Goal: Task Accomplishment & Management: Manage account settings

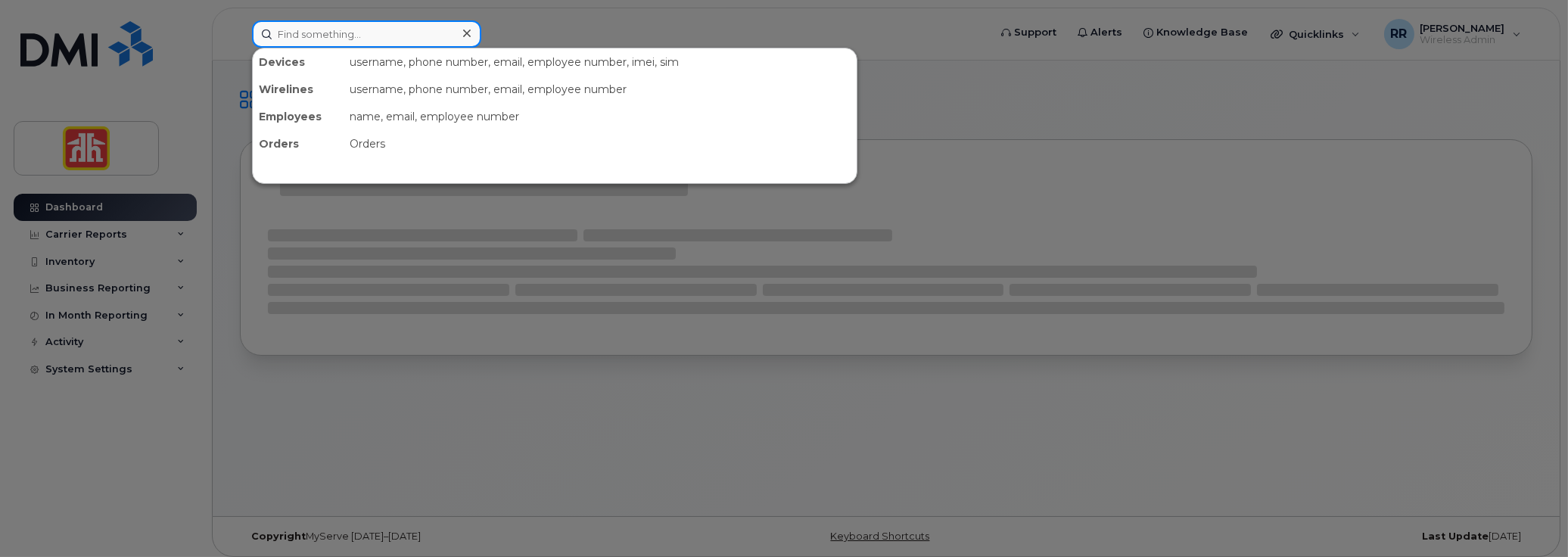
click at [350, 40] on input at bounding box center [367, 34] width 230 height 27
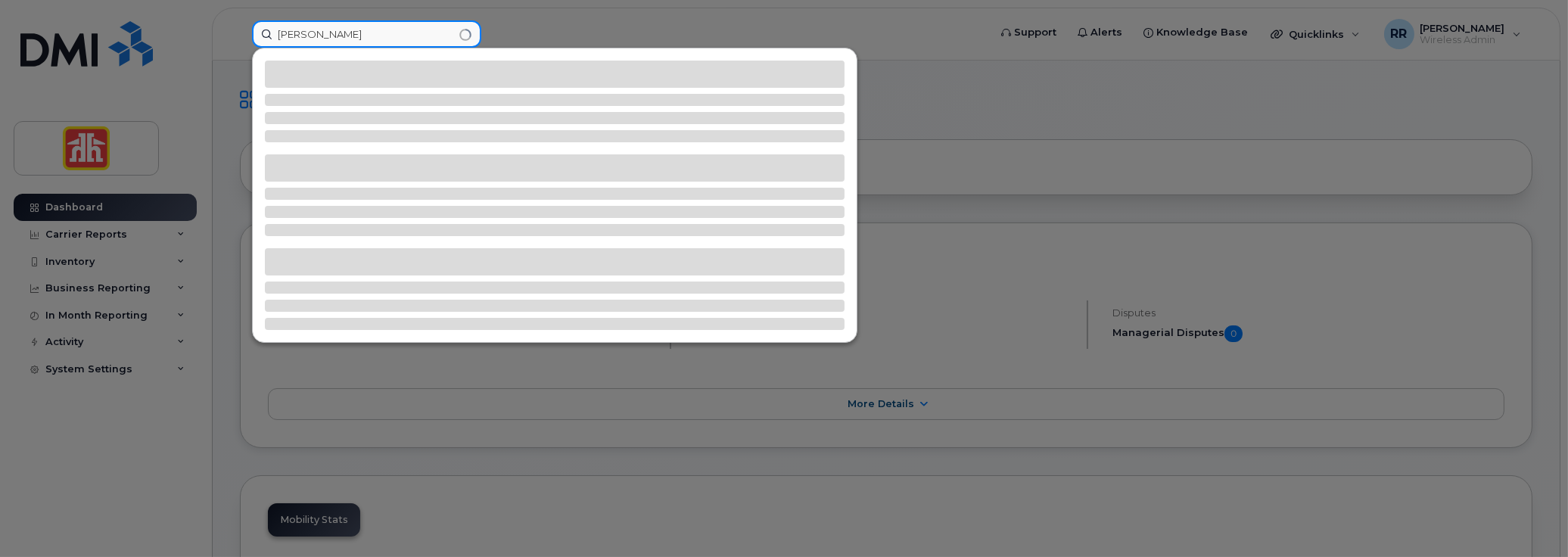
type input "dickson"
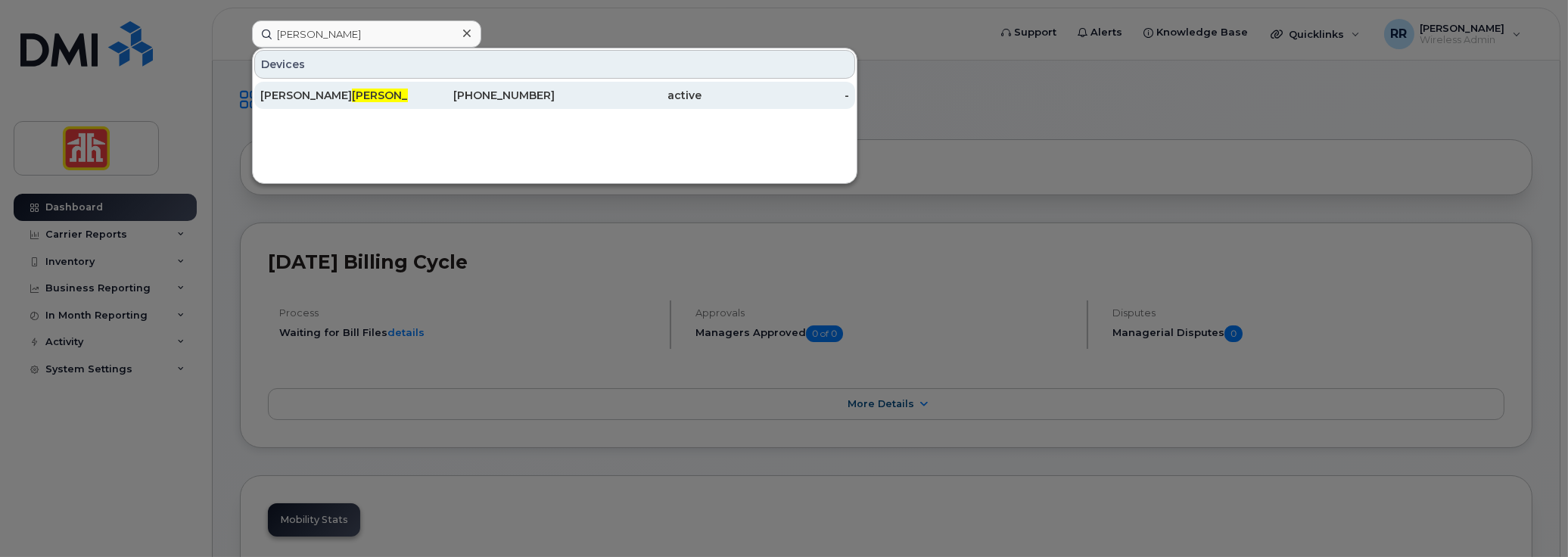
click at [352, 89] on span "Dickson" at bounding box center [397, 95] width 91 height 14
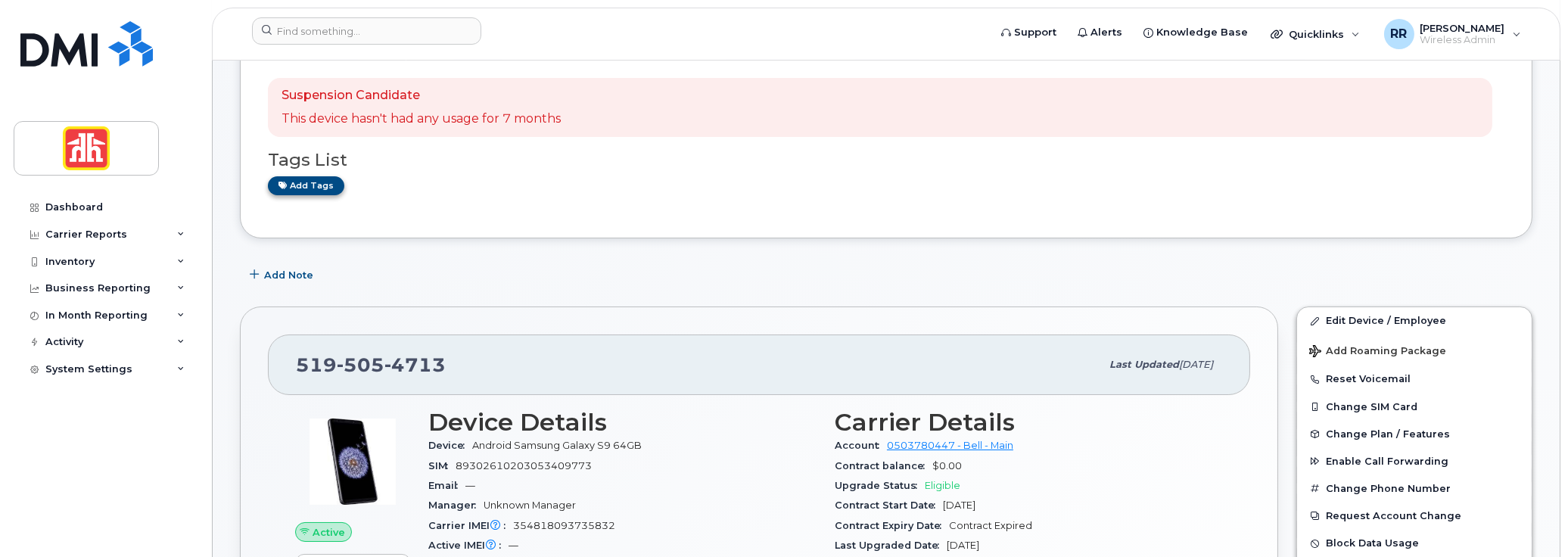
scroll to position [151, 0]
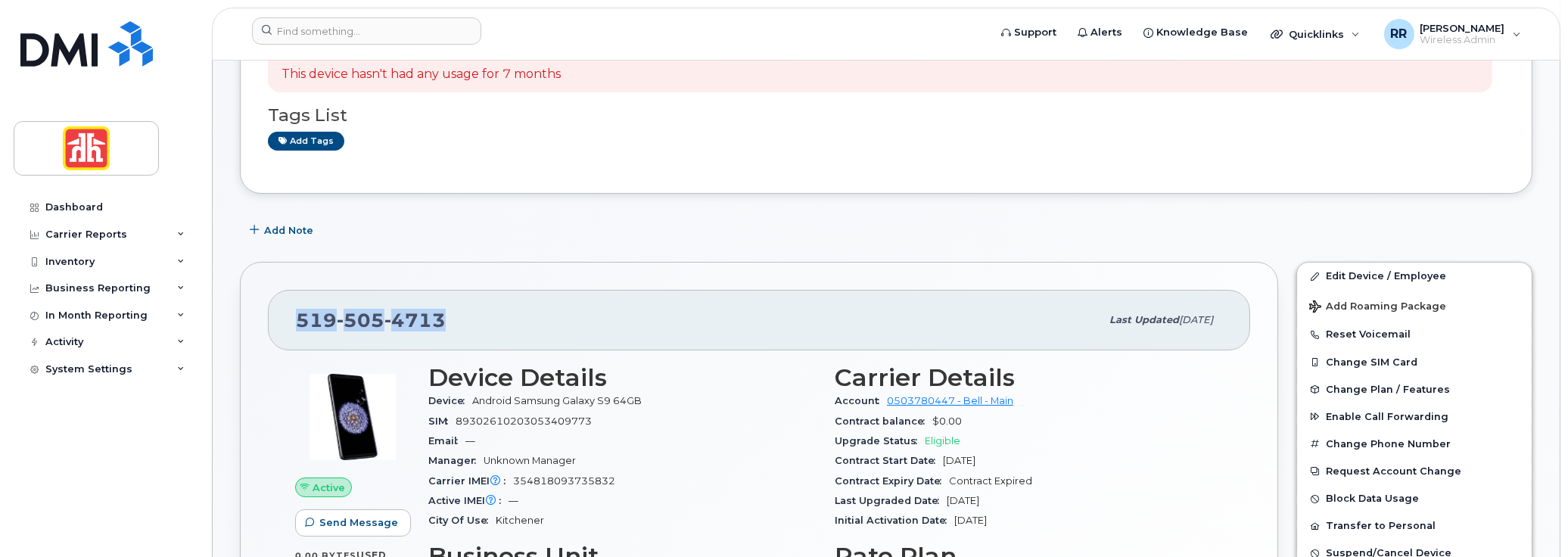
drag, startPoint x: 295, startPoint y: 319, endPoint x: 449, endPoint y: 318, distance: 154.0
click at [449, 318] on div "519 505 4713" at bounding box center [698, 320] width 804 height 32
copy span "519 505 4713"
click at [1353, 272] on link "Edit Device / Employee" at bounding box center [1414, 277] width 235 height 27
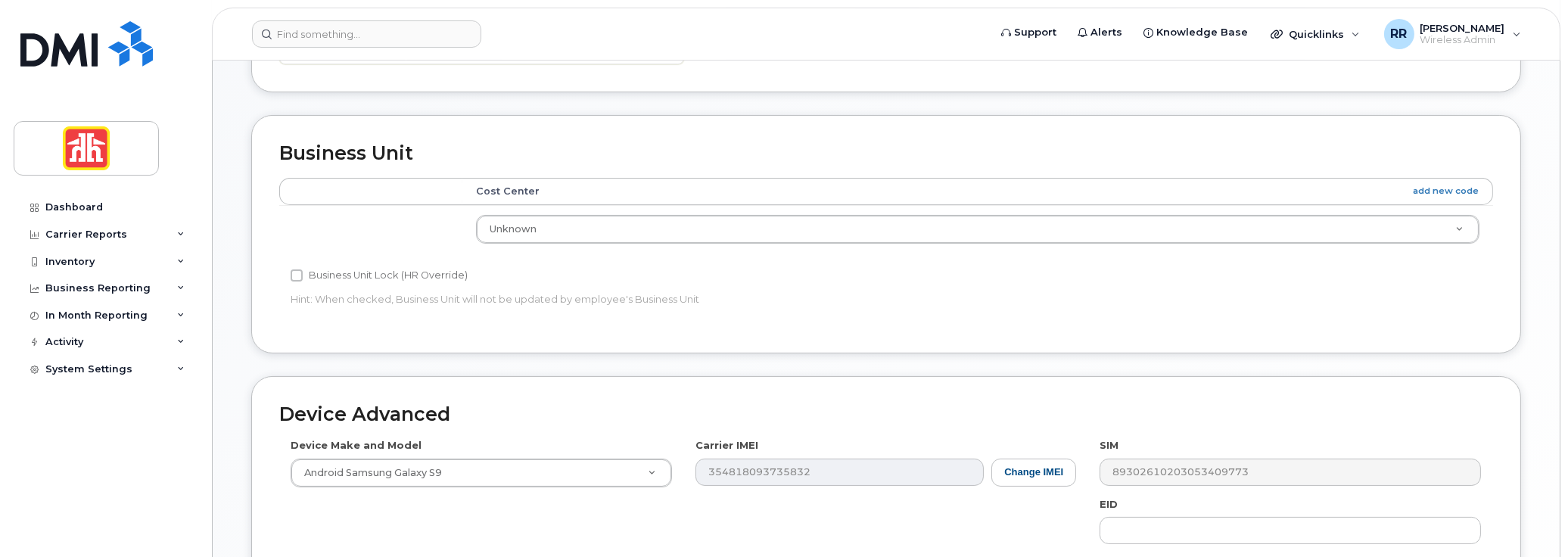
scroll to position [530, 0]
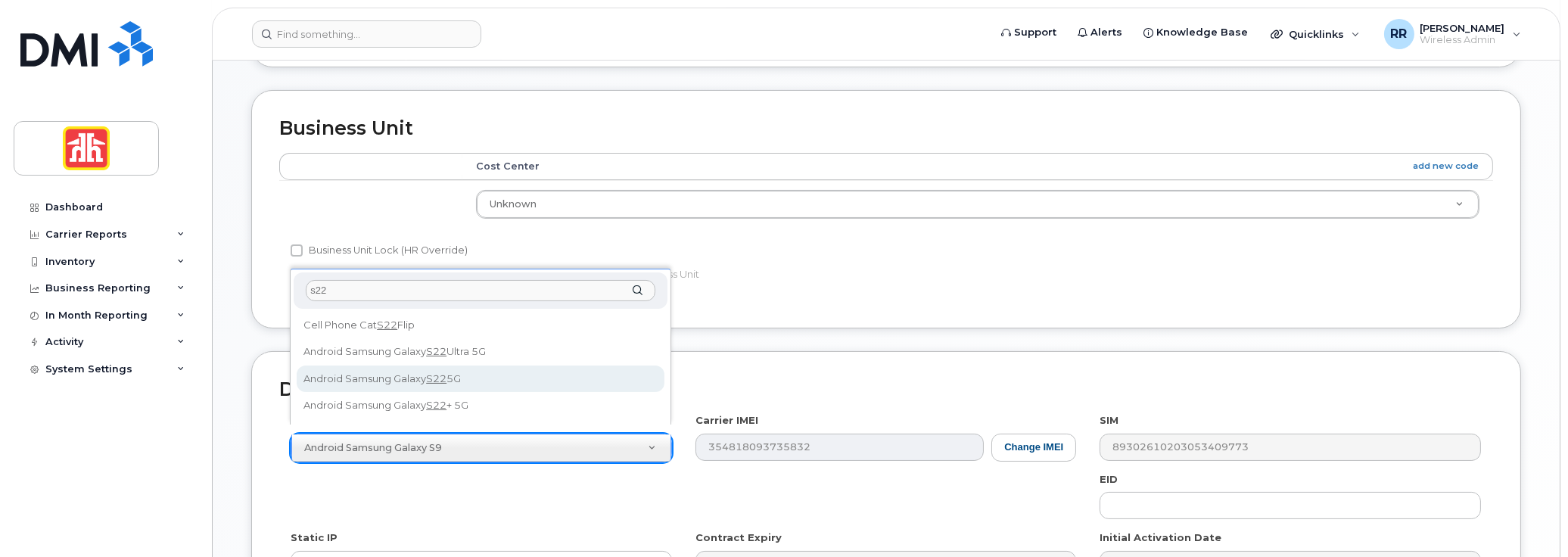
type input "s22"
select select "2686"
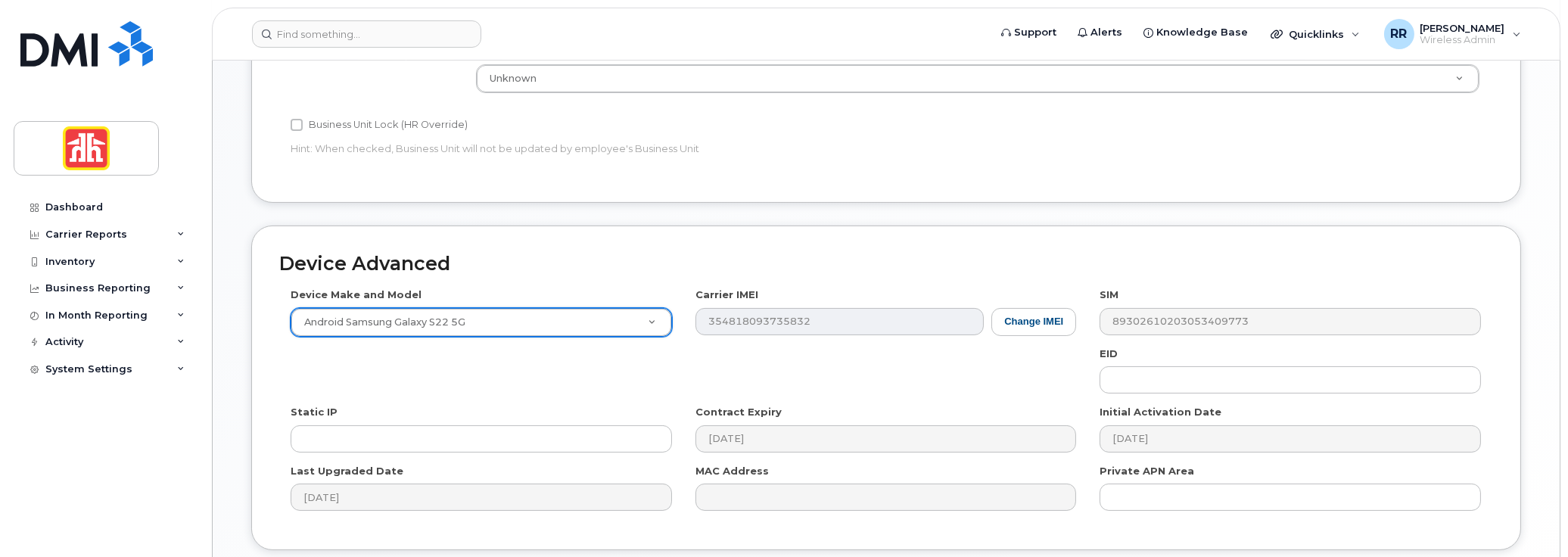
scroll to position [682, 0]
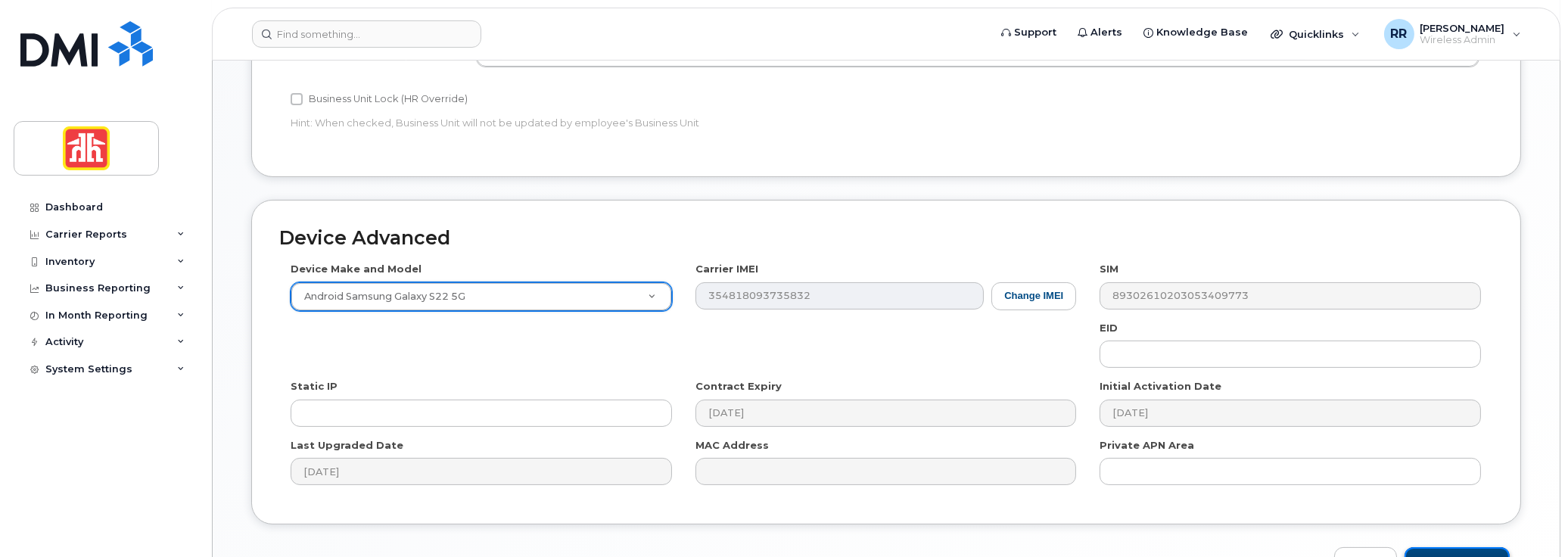
click at [1434, 547] on input "Update Device" at bounding box center [1457, 561] width 105 height 28
type input "Saving..."
